Goal: Communication & Community: Answer question/provide support

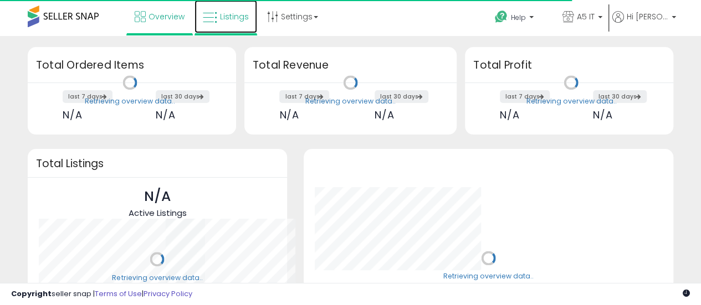
click at [214, 27] on link "Listings" at bounding box center [225, 16] width 63 height 33
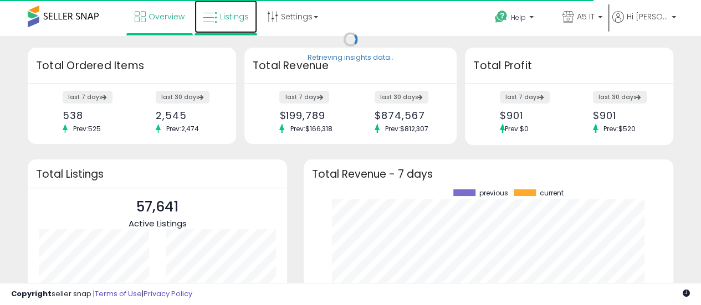
scroll to position [154, 347]
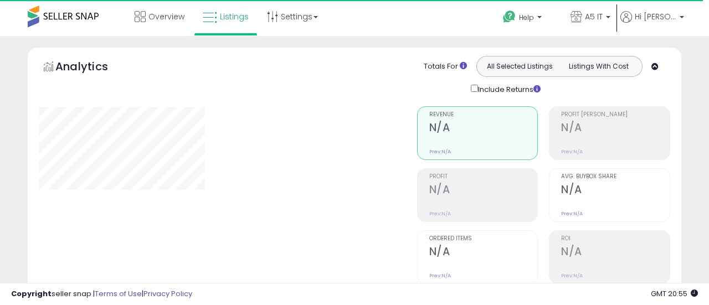
type input "*******"
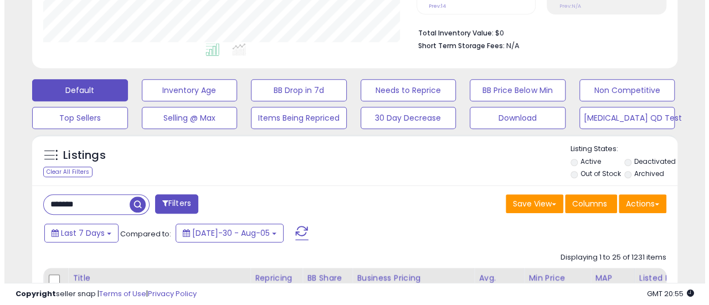
scroll to position [252, 0]
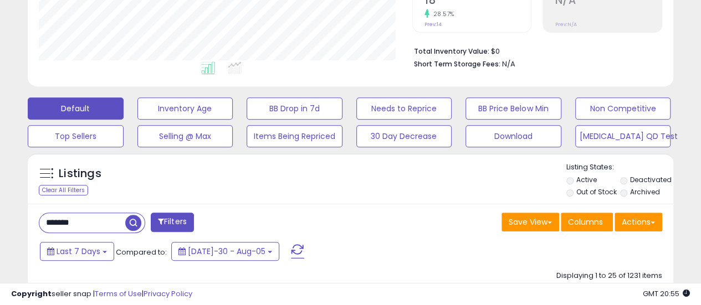
click at [233, 120] on button "Download" at bounding box center [185, 109] width 96 height 22
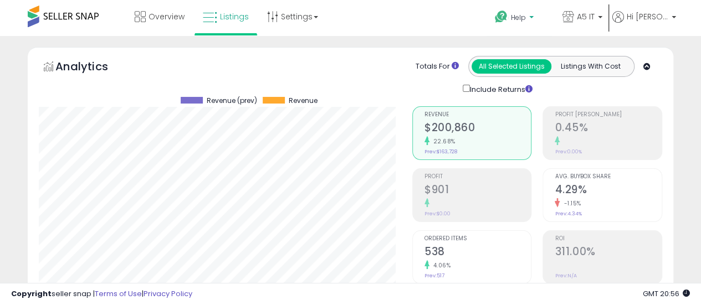
click at [541, 9] on link "Help" at bounding box center [519, 19] width 66 height 34
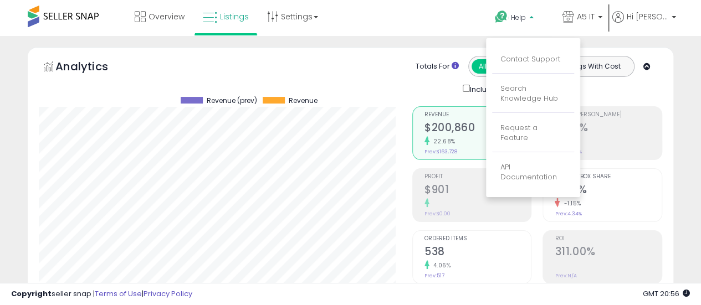
click at [547, 53] on li "Contact Support" at bounding box center [533, 60] width 82 height 28
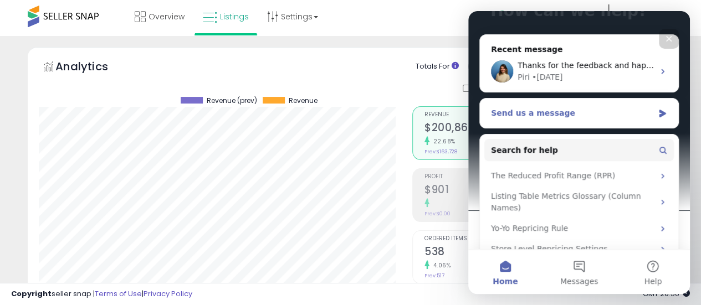
click at [600, 99] on div "Send us a message" at bounding box center [579, 113] width 198 height 29
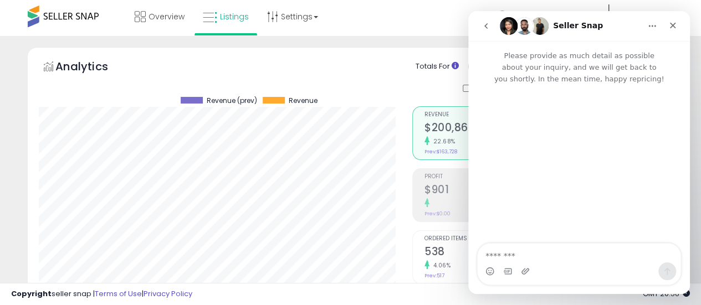
click at [480, 28] on button "go back" at bounding box center [485, 26] width 21 height 21
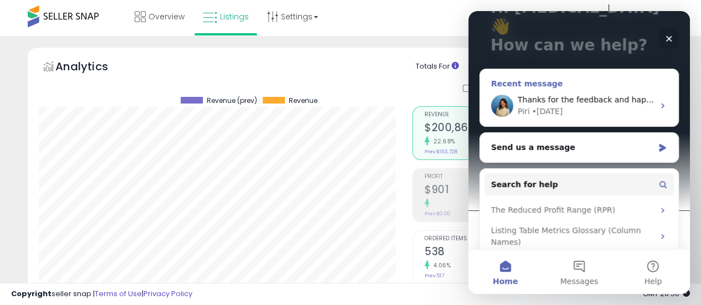
scroll to position [93, 0]
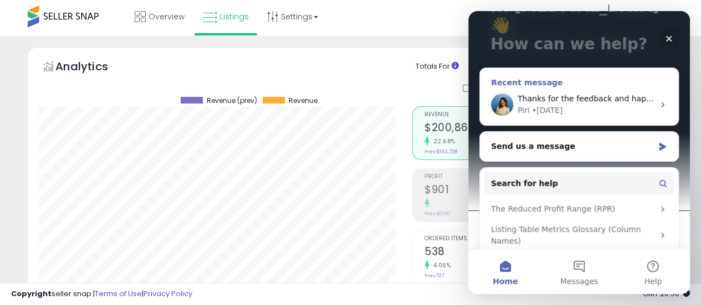
click at [580, 84] on div "Thanks for the feedback and happy repricing! [GEOGRAPHIC_DATA] • [DATE]" at bounding box center [579, 104] width 198 height 41
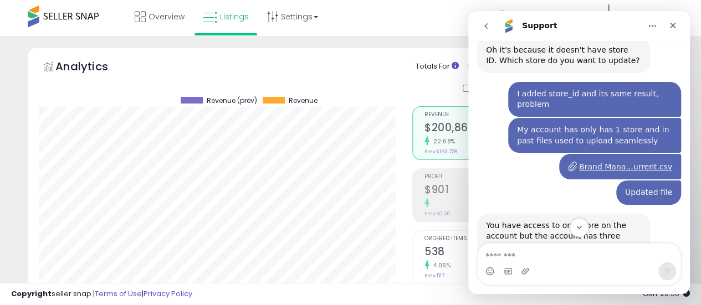
scroll to position [367, 0]
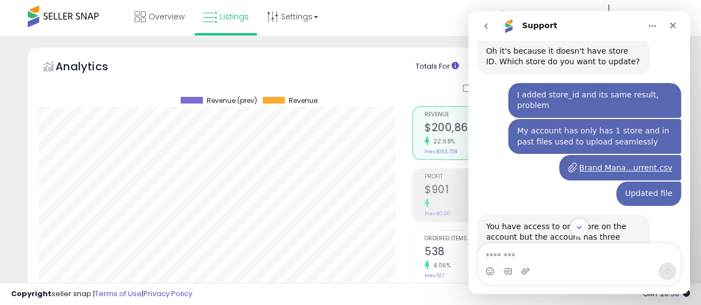
click at [580, 83] on div "I added store_id and its same result, problem [MEDICAL_DATA] • [DATE]" at bounding box center [594, 100] width 173 height 35
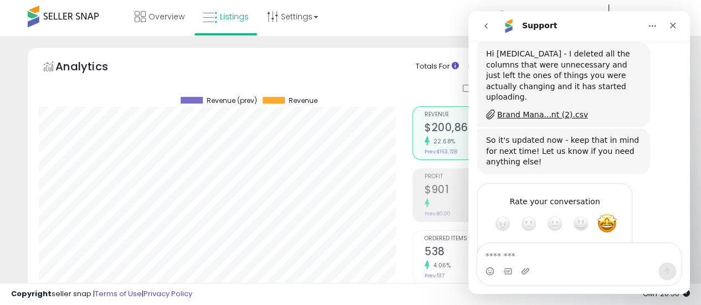
scroll to position [628, 0]
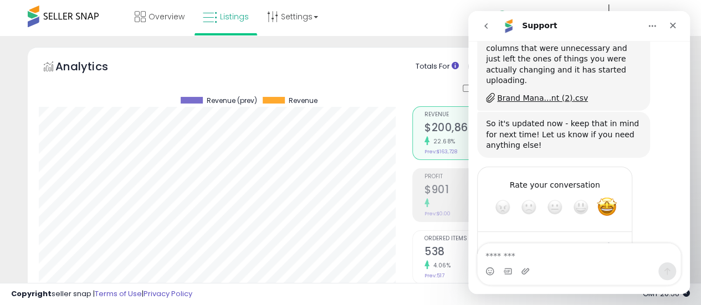
click at [486, 29] on icon "go back" at bounding box center [486, 26] width 9 height 9
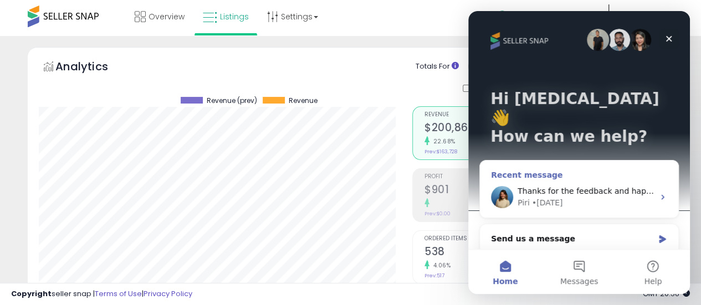
scroll to position [126, 0]
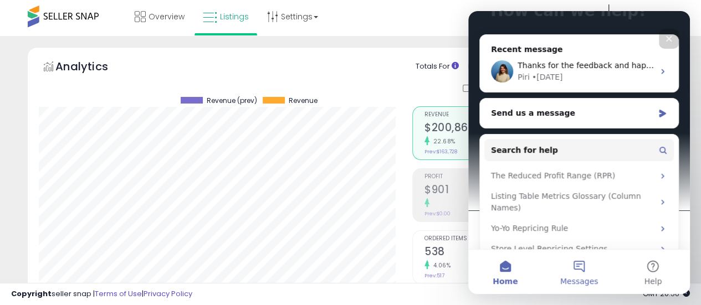
click at [573, 285] on span "Messages" at bounding box center [579, 282] width 38 height 8
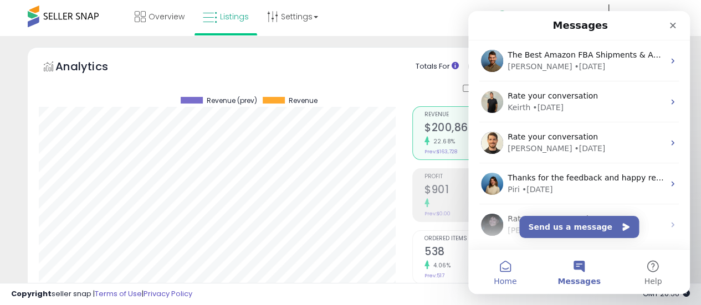
click at [511, 280] on span "Home" at bounding box center [505, 282] width 23 height 8
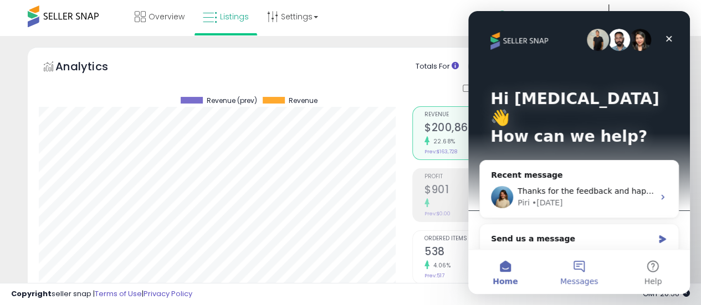
click at [583, 274] on button "Messages" at bounding box center [579, 272] width 74 height 44
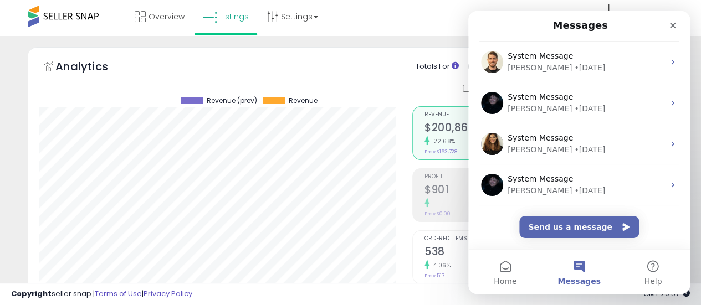
scroll to position [0, 0]
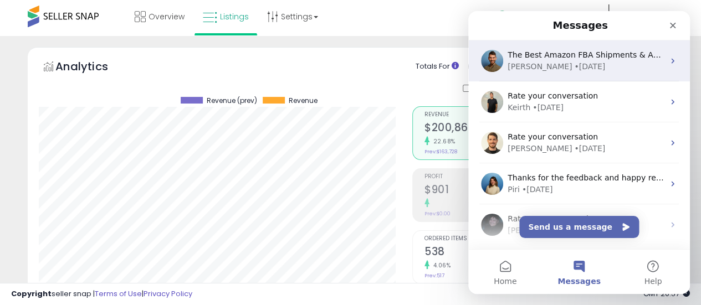
click at [618, 65] on div "[PERSON_NAME] • [DATE]" at bounding box center [586, 67] width 156 height 12
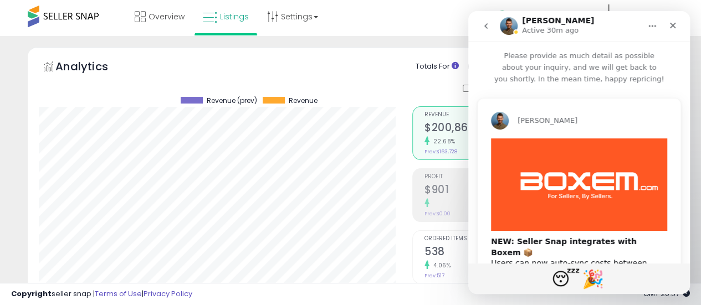
scroll to position [49, 0]
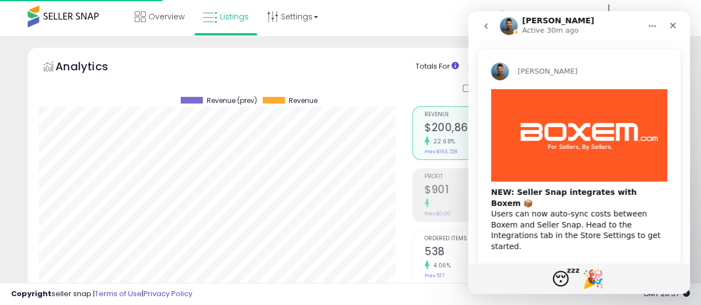
click at [489, 22] on icon "go back" at bounding box center [486, 26] width 9 height 9
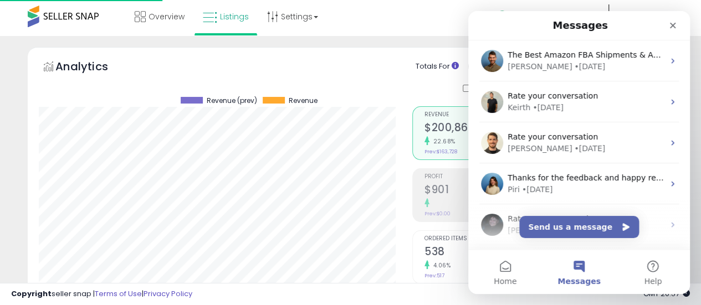
scroll to position [0, 0]
click at [673, 28] on icon "Close" at bounding box center [672, 25] width 9 height 9
